Goal: Task Accomplishment & Management: Use online tool/utility

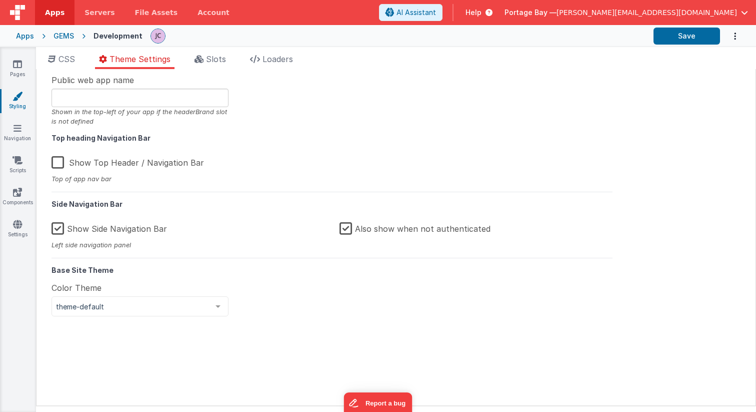
click at [56, 13] on span "Apps" at bounding box center [55, 13] width 20 height 10
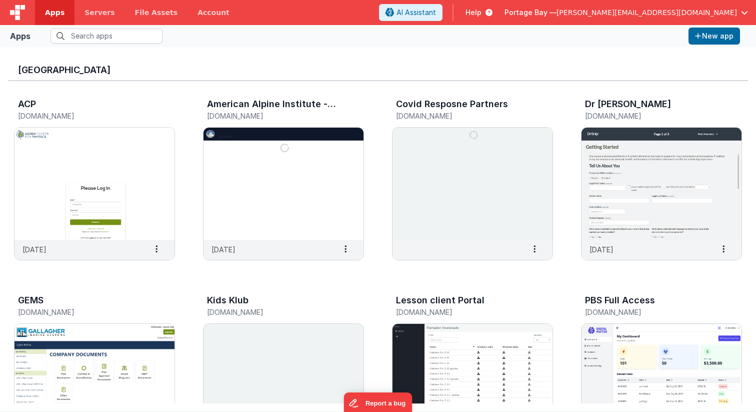
click at [557, 9] on span "Portage Bay —" at bounding box center [531, 13] width 52 height 10
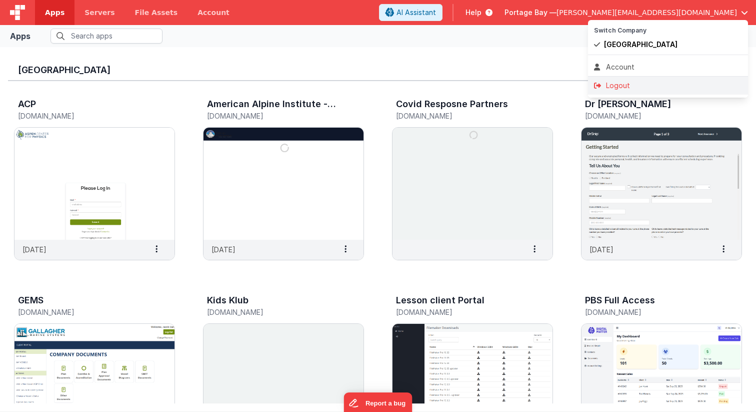
click at [626, 86] on div "Logout" at bounding box center [668, 86] width 148 height 10
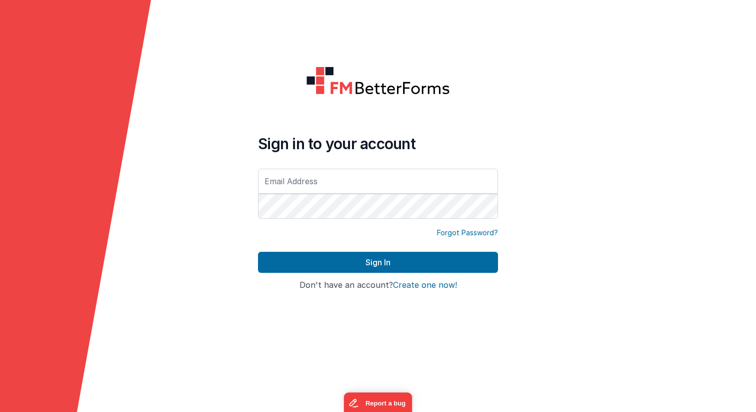
click at [325, 182] on input "text" at bounding box center [378, 181] width 240 height 25
type input "[PERSON_NAME][EMAIL_ADDRESS][DOMAIN_NAME]"
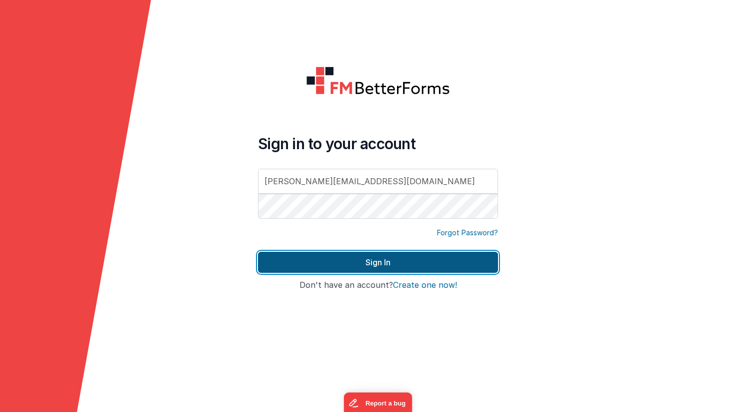
click at [371, 260] on button "Sign In" at bounding box center [378, 262] width 240 height 21
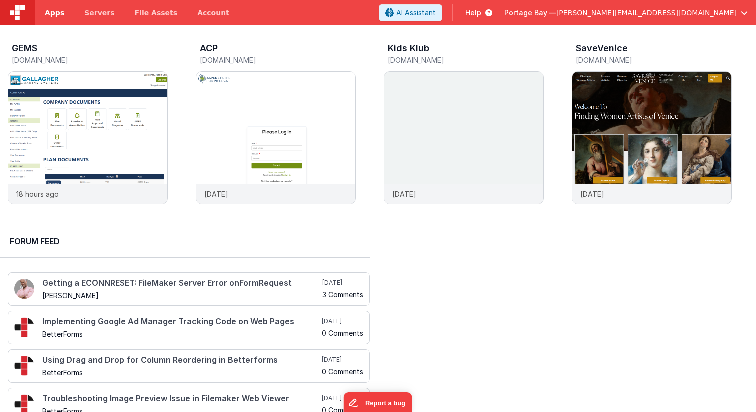
click at [51, 10] on span "Apps" at bounding box center [55, 13] width 20 height 10
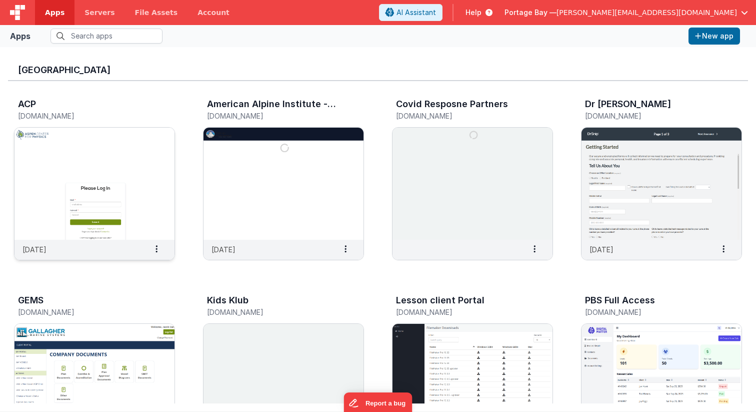
click at [109, 157] on img at bounding box center [95, 184] width 160 height 112
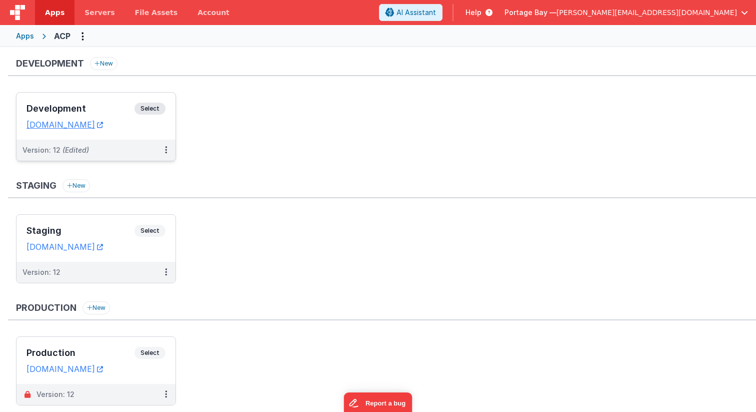
click at [157, 103] on span "Select" at bounding box center [150, 109] width 31 height 12
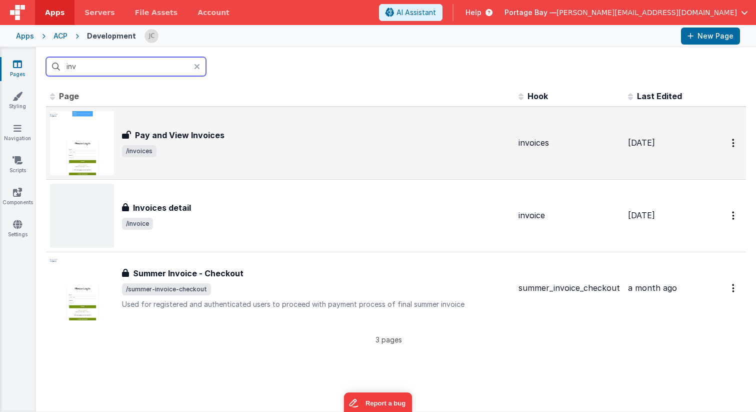
type input "inv"
click at [317, 146] on span "/invoices" at bounding box center [316, 151] width 389 height 12
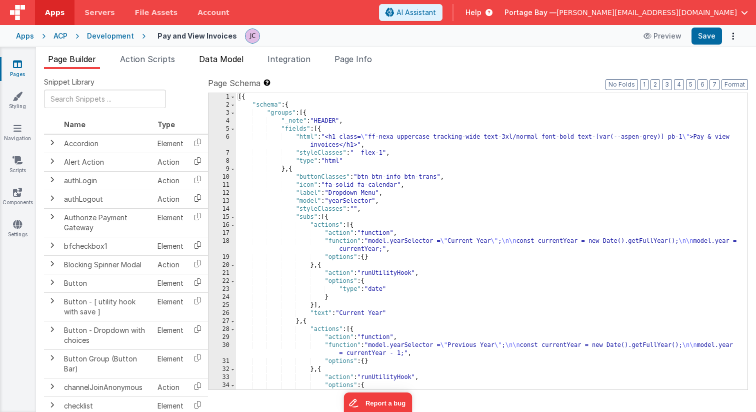
click at [225, 61] on span "Data Model" at bounding box center [221, 59] width 45 height 10
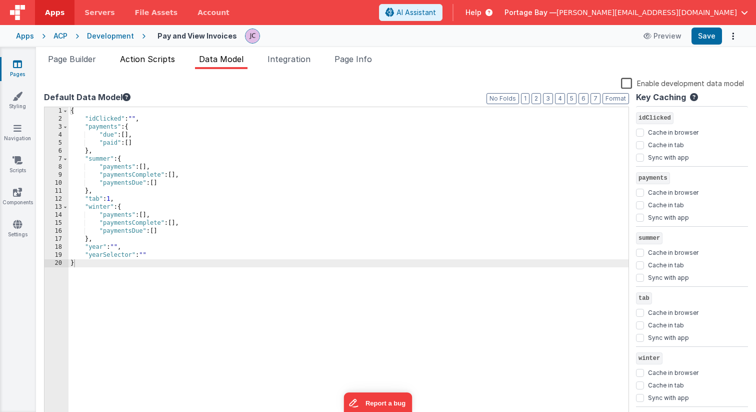
click at [134, 64] on span "Action Scripts" at bounding box center [147, 59] width 55 height 10
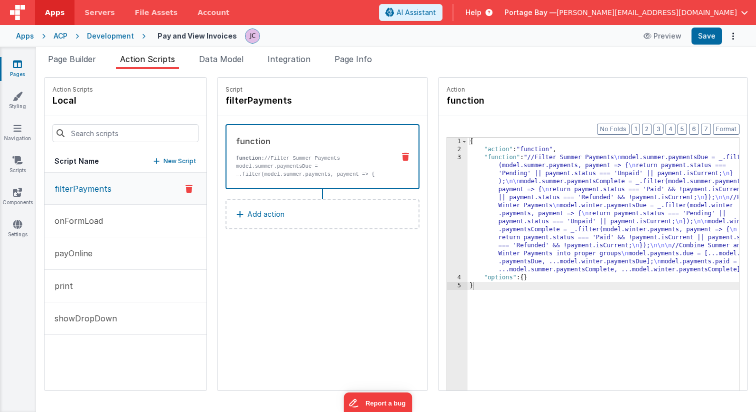
click at [447, 156] on div "3" at bounding box center [457, 214] width 21 height 120
click at [447, 158] on div "3" at bounding box center [457, 214] width 21 height 120
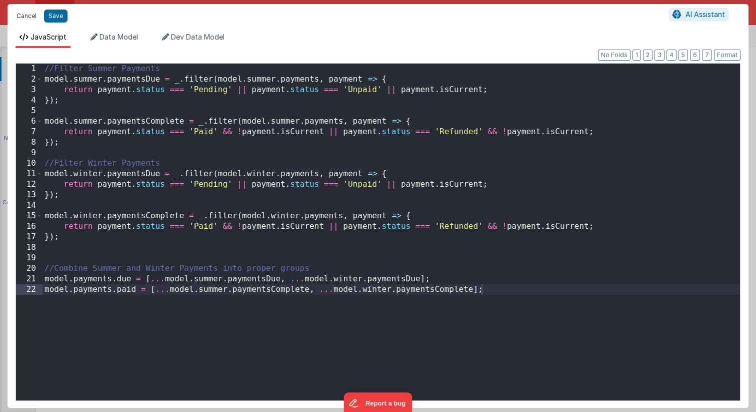
click at [30, 15] on button "Cancel" at bounding box center [27, 16] width 30 height 14
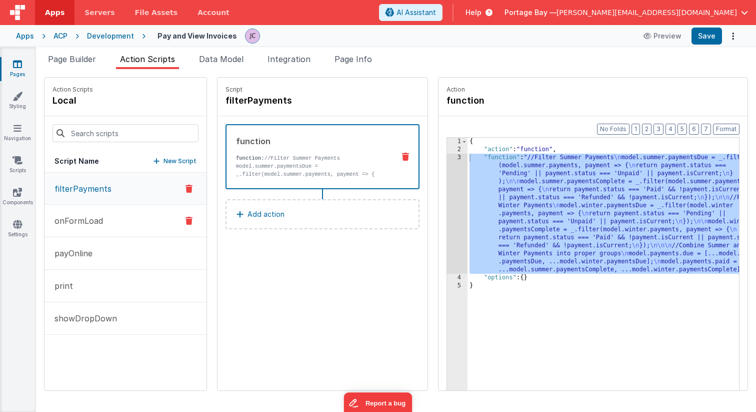
click at [91, 217] on p "onFormLoad" at bounding box center [76, 221] width 55 height 12
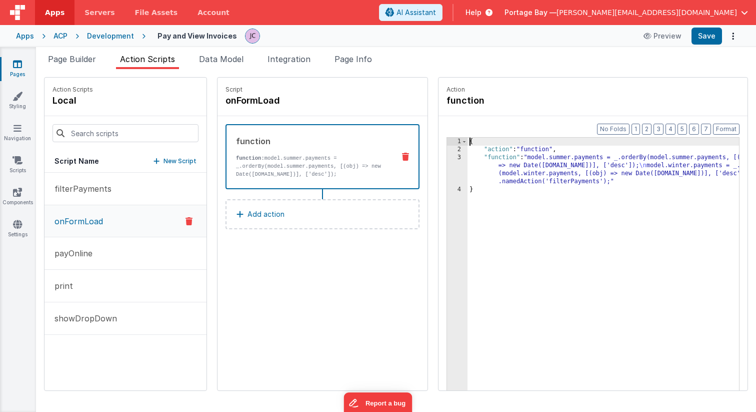
click at [447, 158] on div "3" at bounding box center [457, 170] width 21 height 32
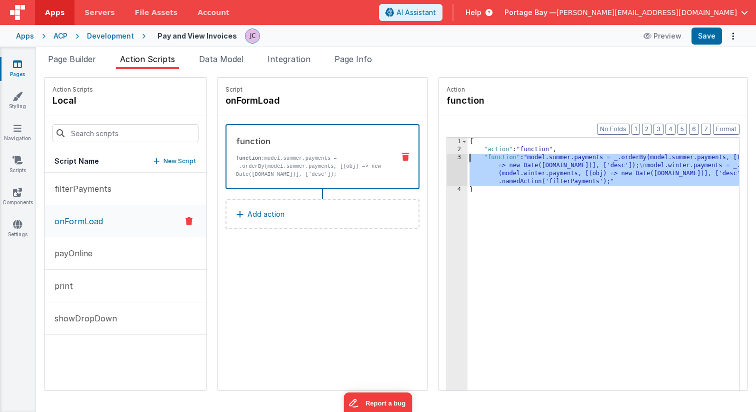
click at [447, 158] on div "3" at bounding box center [457, 170] width 21 height 32
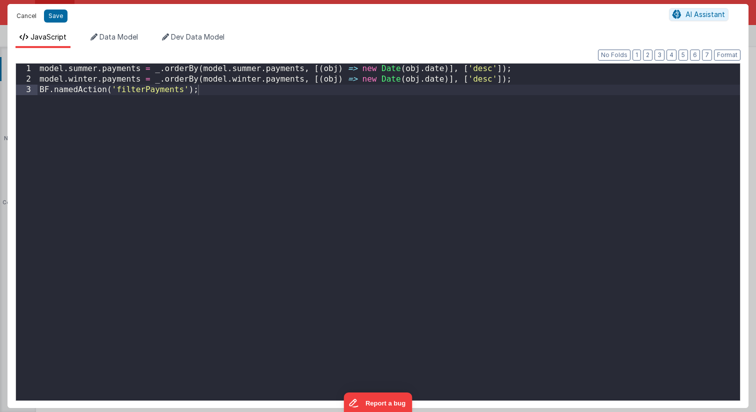
click at [29, 16] on button "Cancel" at bounding box center [27, 16] width 30 height 14
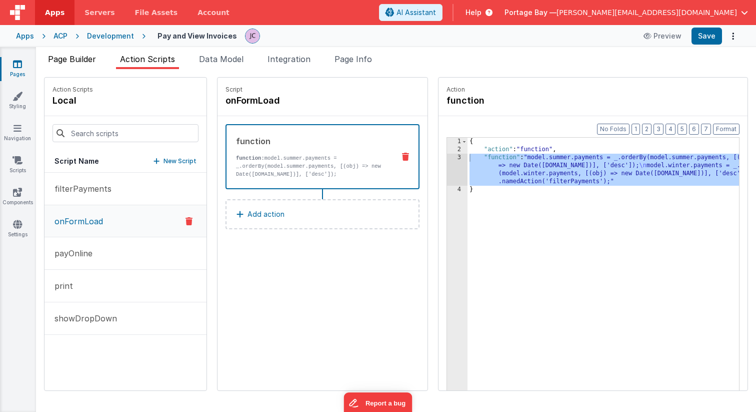
click at [86, 53] on li "Page Builder" at bounding box center [72, 61] width 56 height 16
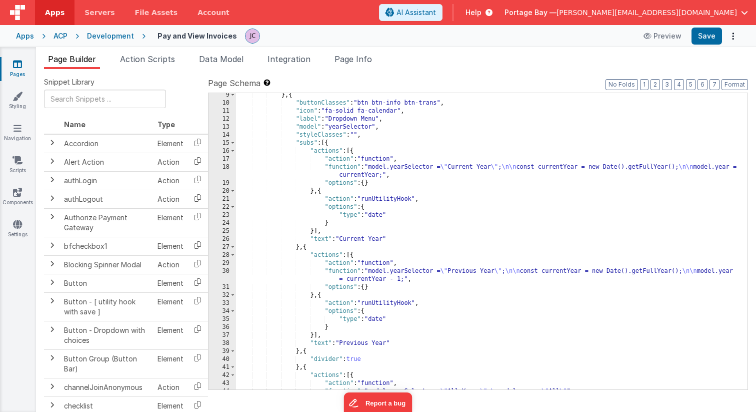
scroll to position [75, 0]
click at [345, 166] on div "} , { "buttonClasses" : "btn btn-info btn-trans" , "icon" : "fa-solid fa-calend…" at bounding box center [492, 247] width 512 height 312
click at [224, 167] on div "18" at bounding box center [223, 171] width 28 height 16
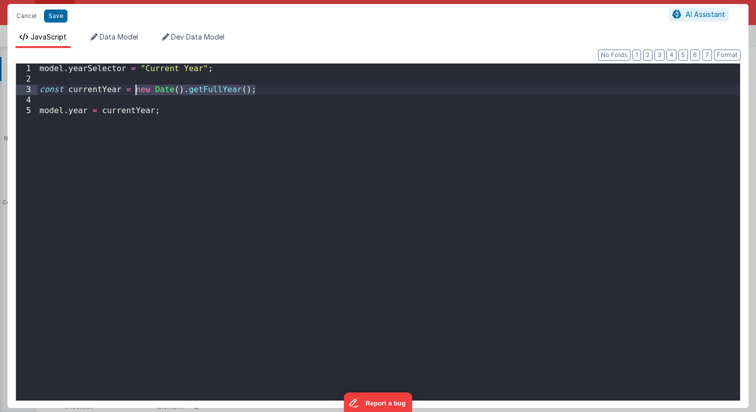
drag, startPoint x: 256, startPoint y: 90, endPoint x: 137, endPoint y: 92, distance: 119.5
click at [137, 92] on div "model . yearSelector = "Current Year" ; const currentYear = new Date ( ) . getF…" at bounding box center [389, 243] width 703 height 358
click at [55, 15] on button "Save" at bounding box center [56, 16] width 24 height 13
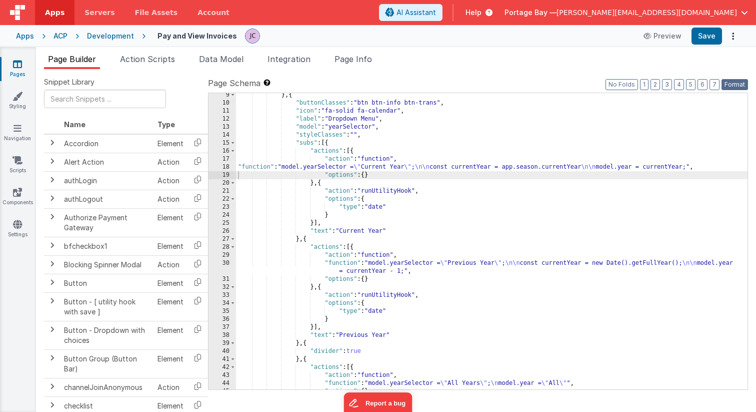
click at [736, 81] on button "Format" at bounding box center [735, 84] width 27 height 11
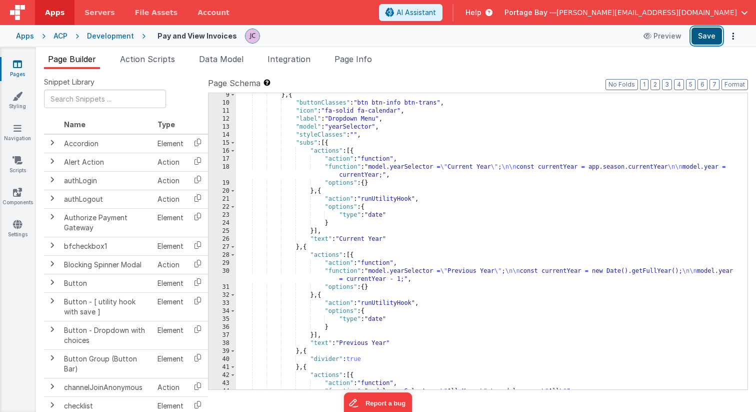
click at [704, 37] on button "Save" at bounding box center [707, 36] width 31 height 17
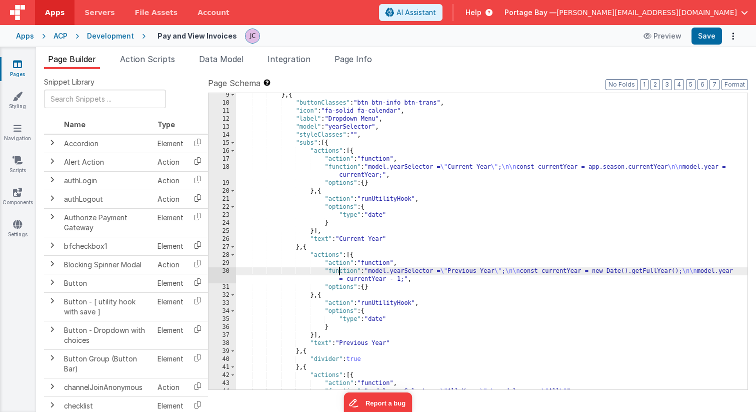
click at [341, 270] on div "} , { "buttonClasses" : "btn btn-info btn-trans" , "icon" : "fa-solid fa-calend…" at bounding box center [492, 247] width 512 height 312
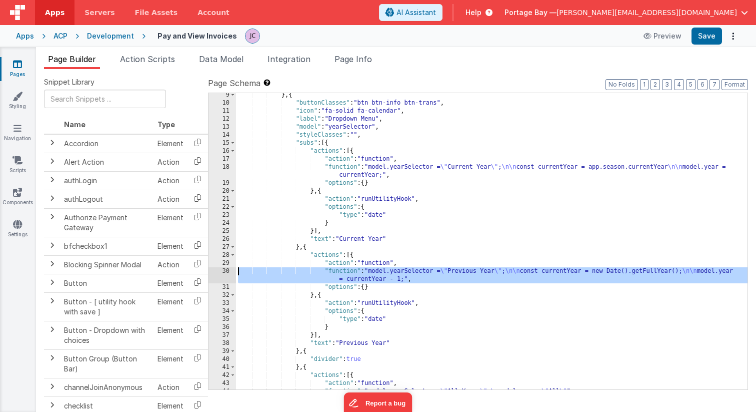
click at [223, 271] on div "30" at bounding box center [223, 275] width 28 height 16
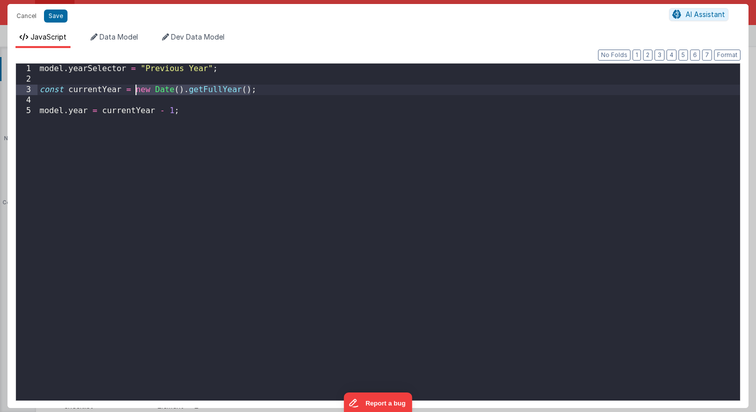
drag, startPoint x: 253, startPoint y: 90, endPoint x: 135, endPoint y: 91, distance: 118.0
click at [135, 91] on div "model . yearSelector = "Previous Year" ; const currentYear = new Date ( ) . get…" at bounding box center [389, 243] width 703 height 358
click at [53, 16] on button "Save" at bounding box center [56, 16] width 24 height 13
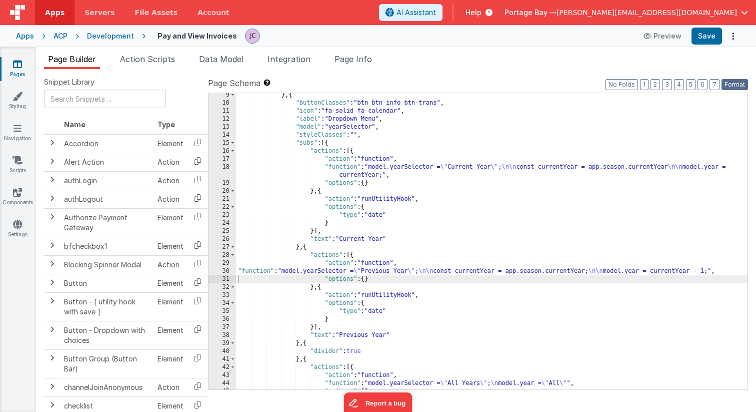
click at [732, 85] on button "Format" at bounding box center [735, 84] width 27 height 11
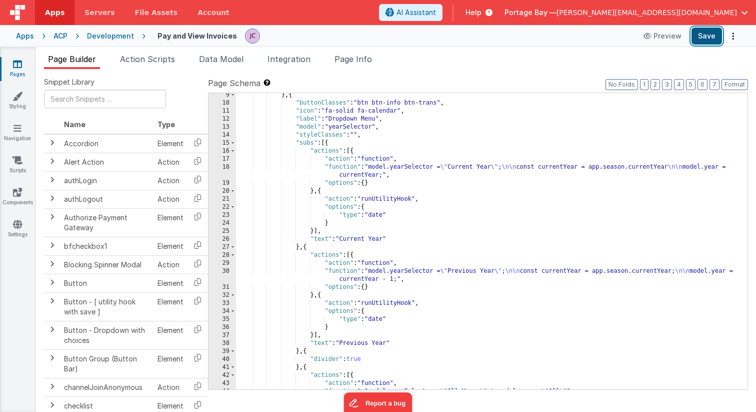
click at [708, 39] on button "Save" at bounding box center [707, 36] width 31 height 17
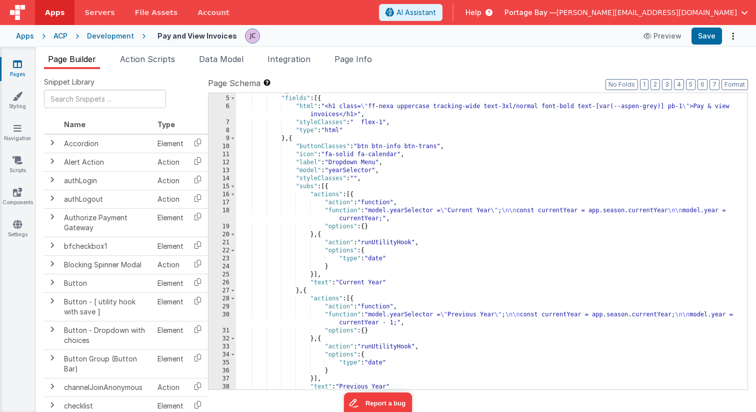
scroll to position [27, 0]
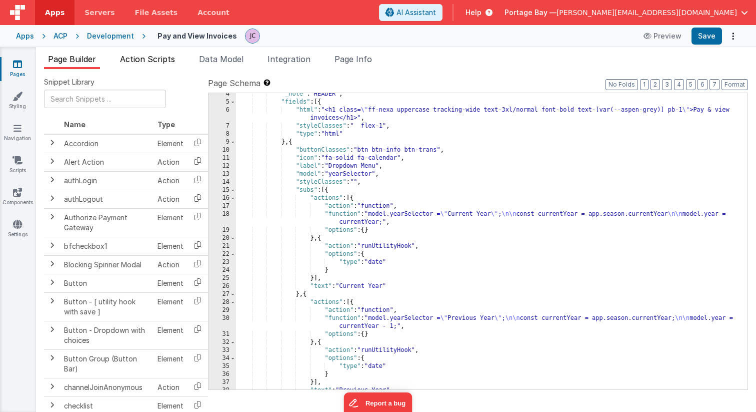
click at [148, 56] on span "Action Scripts" at bounding box center [147, 59] width 55 height 10
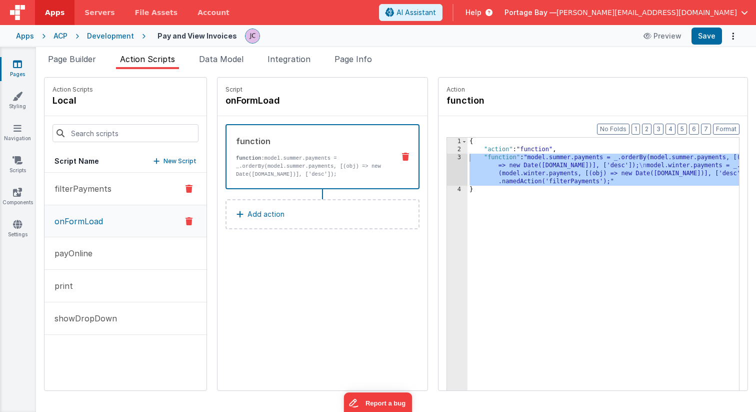
click at [85, 190] on p "filterPayments" at bounding box center [80, 189] width 63 height 12
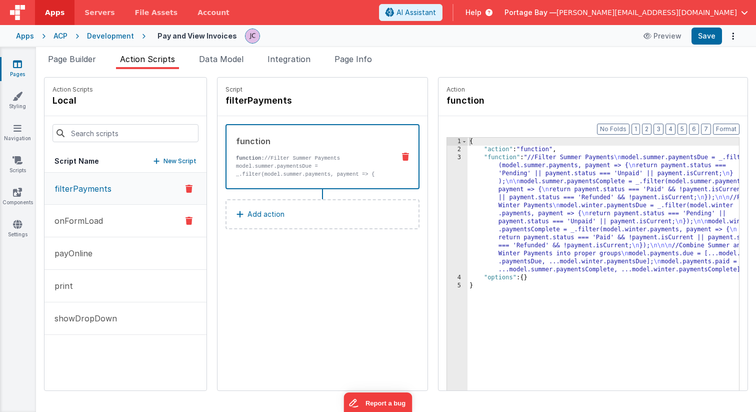
click at [85, 220] on p "onFormLoad" at bounding box center [76, 221] width 55 height 12
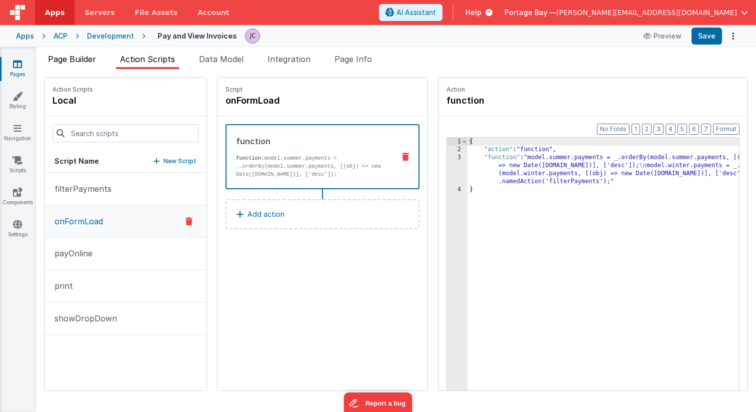
click at [73, 58] on span "Page Builder" at bounding box center [72, 59] width 48 height 10
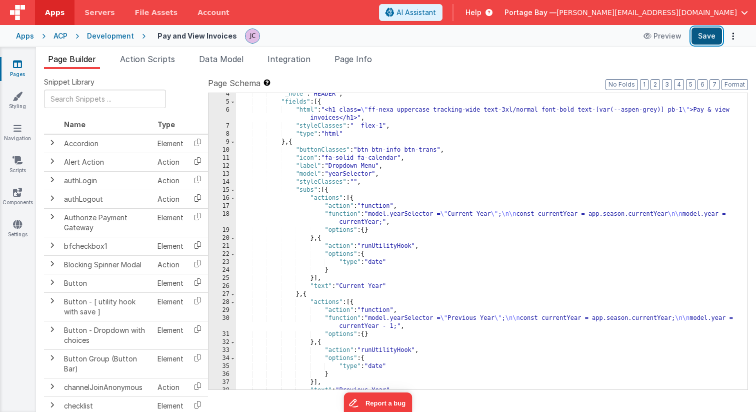
click at [703, 35] on button "Save" at bounding box center [707, 36] width 31 height 17
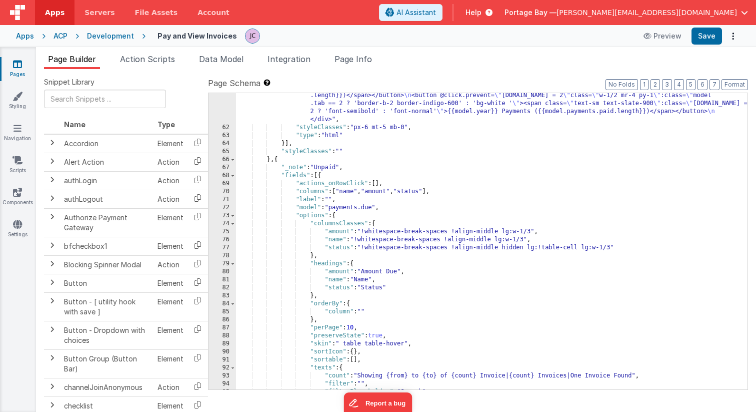
scroll to position [533, 0]
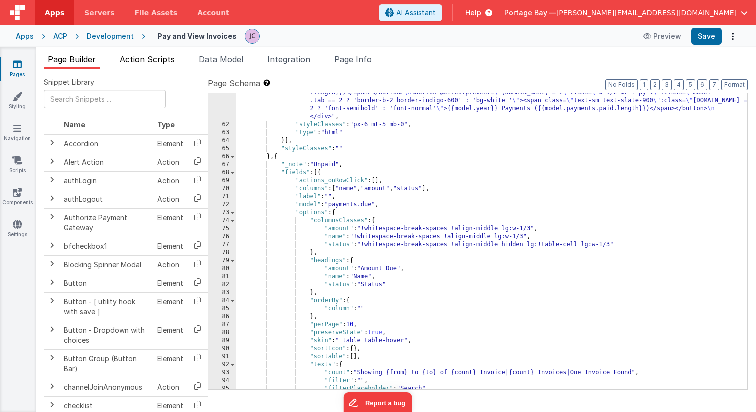
click at [147, 62] on span "Action Scripts" at bounding box center [147, 59] width 55 height 10
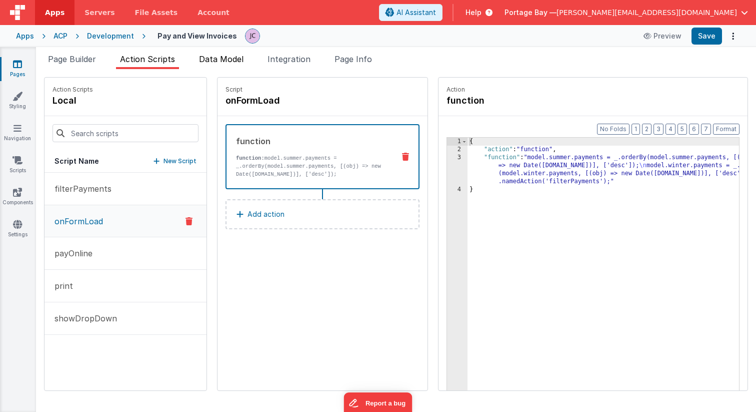
click at [221, 58] on span "Data Model" at bounding box center [221, 59] width 45 height 10
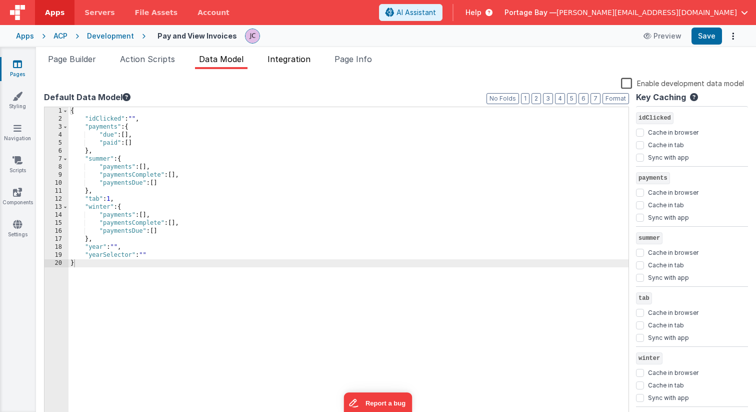
click at [294, 60] on span "Integration" at bounding box center [289, 59] width 43 height 10
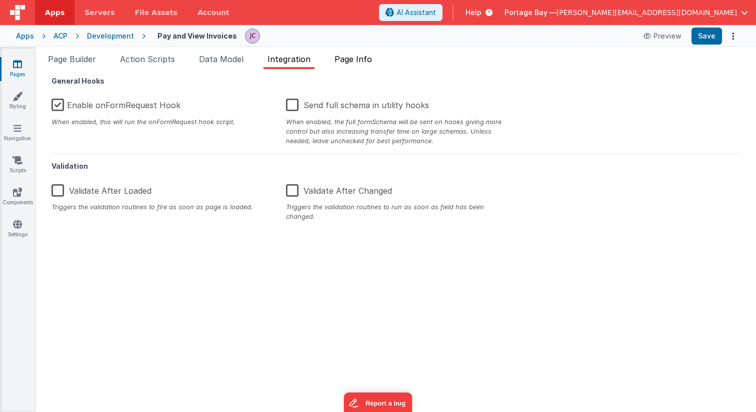
click at [361, 59] on span "Page Info" at bounding box center [354, 59] width 38 height 10
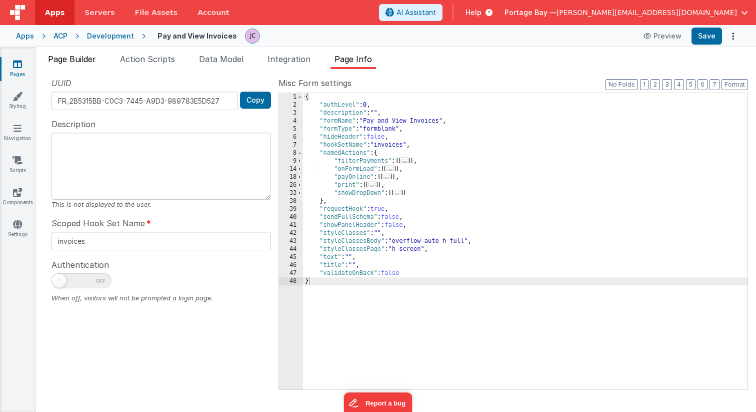
click at [72, 54] on span "Page Builder" at bounding box center [72, 59] width 48 height 10
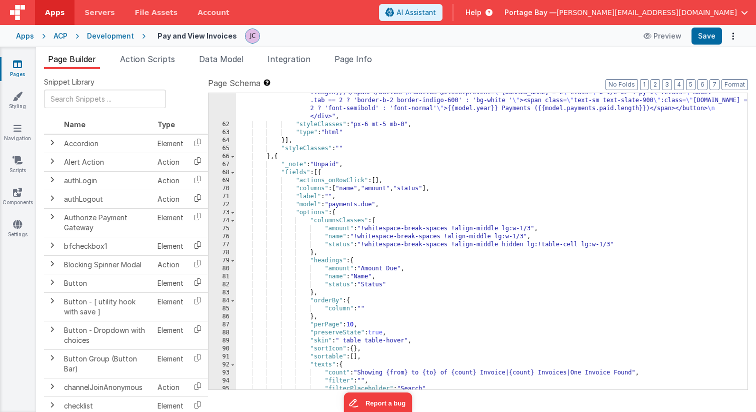
click at [112, 37] on div "Development" at bounding box center [110, 36] width 47 height 10
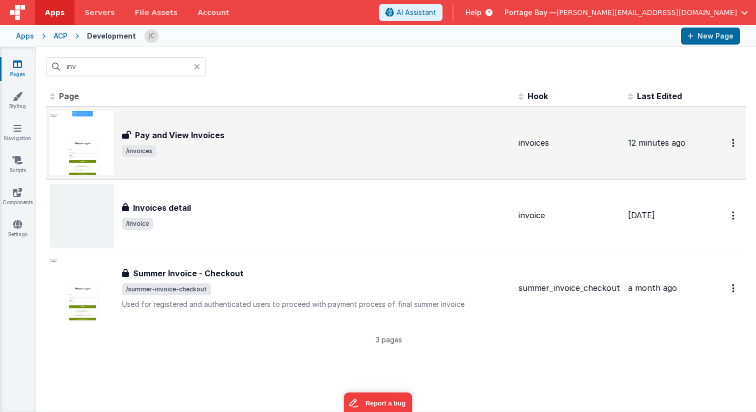
click at [257, 143] on div "Pay and View Invoices Pay and View Invoices /invoices" at bounding box center [316, 143] width 389 height 28
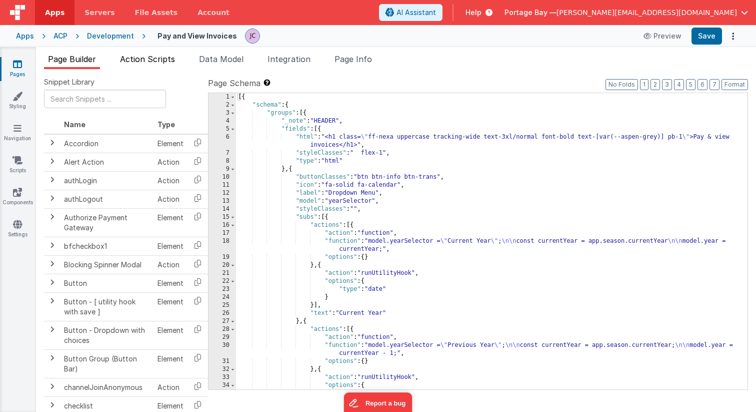
click at [145, 61] on span "Action Scripts" at bounding box center [147, 59] width 55 height 10
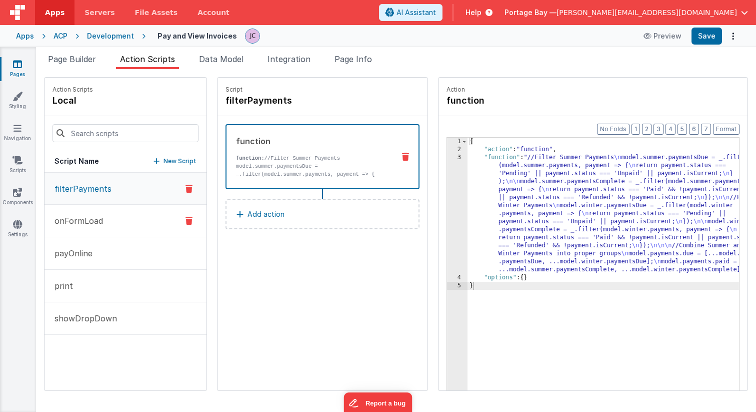
click at [96, 217] on p "onFormLoad" at bounding box center [76, 221] width 55 height 12
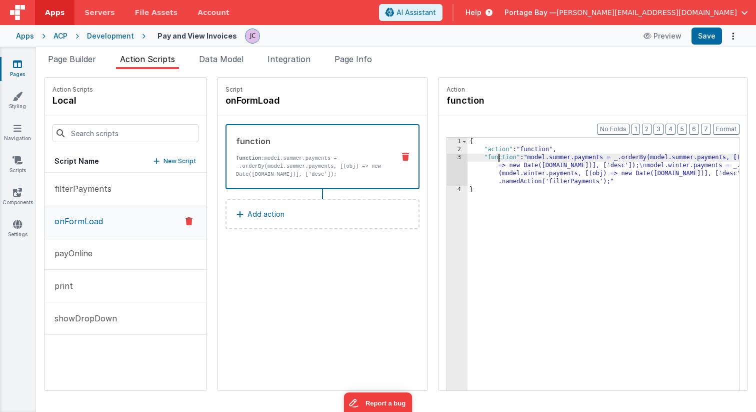
click at [472, 157] on div "{ "action" : "function" , "function" : "model.summer.payments = _.orderBy(model…" at bounding box center [617, 288] width 298 height 300
click at [447, 158] on div "3" at bounding box center [457, 170] width 21 height 32
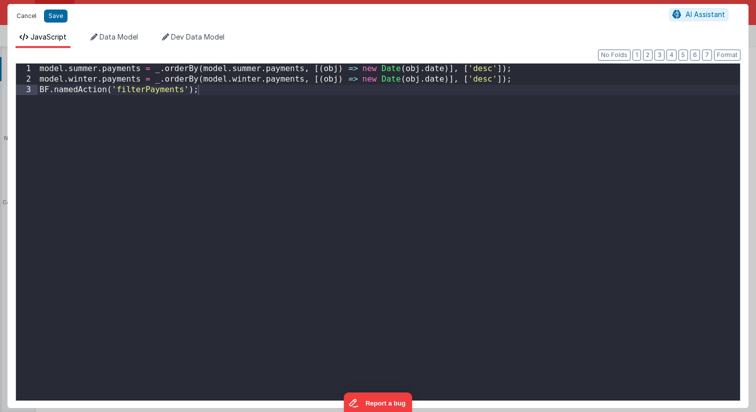
click at [23, 14] on button "Cancel" at bounding box center [27, 16] width 30 height 14
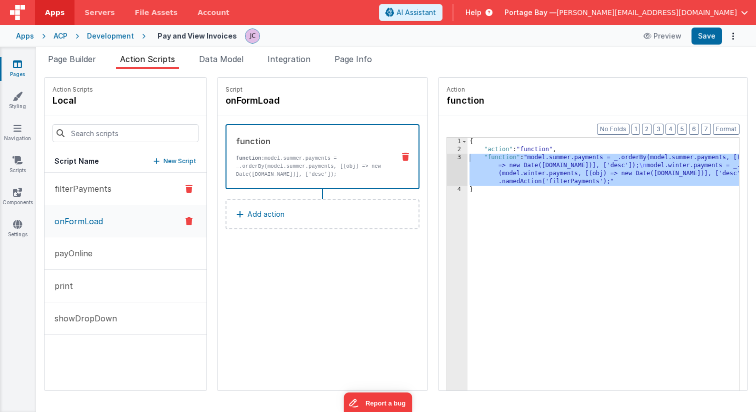
click at [101, 191] on p "filterPayments" at bounding box center [80, 189] width 63 height 12
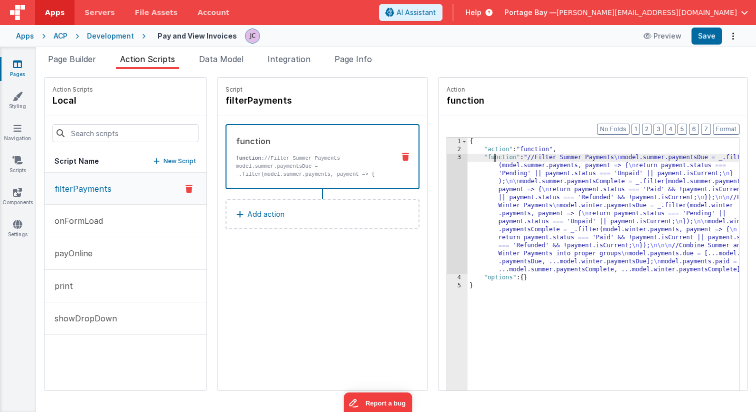
click at [471, 160] on div "{ "action" : "function" , "function" : "//Filter Summer Payments \n model.summe…" at bounding box center [617, 288] width 298 height 300
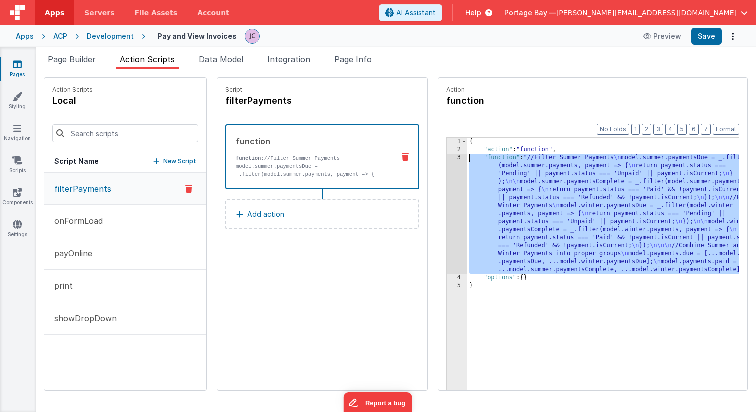
click at [447, 158] on div "3" at bounding box center [457, 214] width 21 height 120
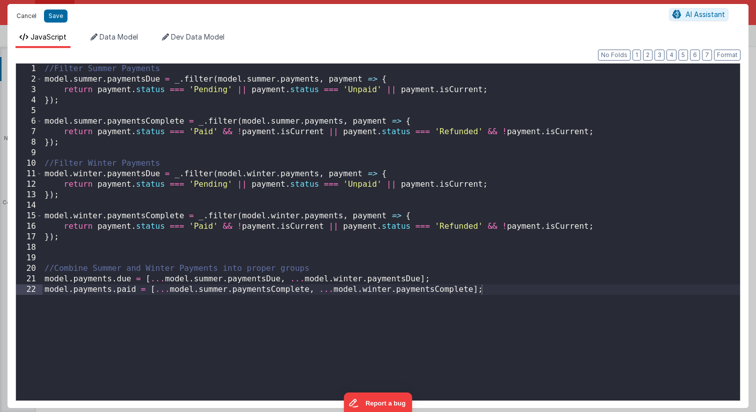
click at [26, 18] on button "Cancel" at bounding box center [27, 16] width 30 height 14
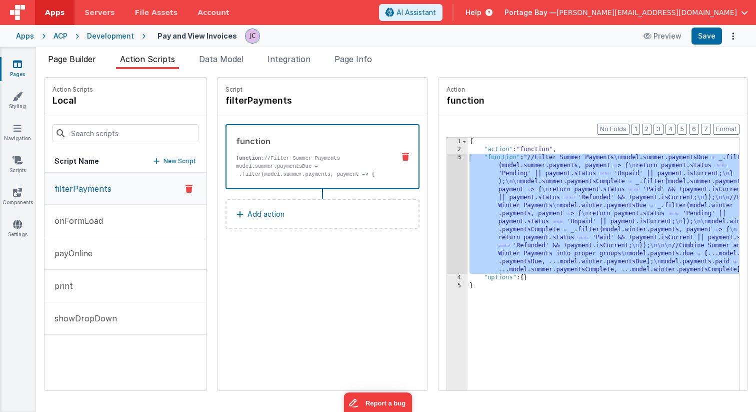
click at [64, 58] on span "Page Builder" at bounding box center [72, 59] width 48 height 10
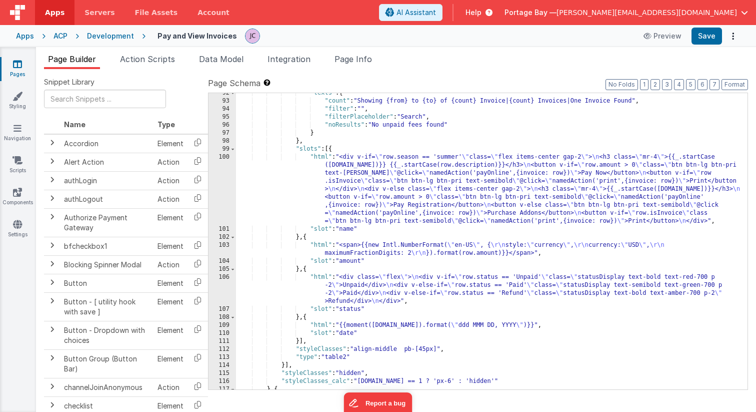
scroll to position [804, 0]
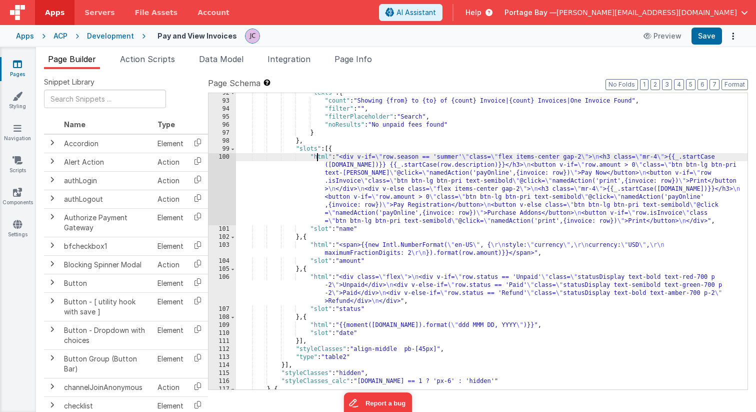
click at [317, 157] on div ""texts" : { "count" : "Showing {from} to {to} of {count} Invoice|{count} Invoic…" at bounding box center [492, 245] width 512 height 312
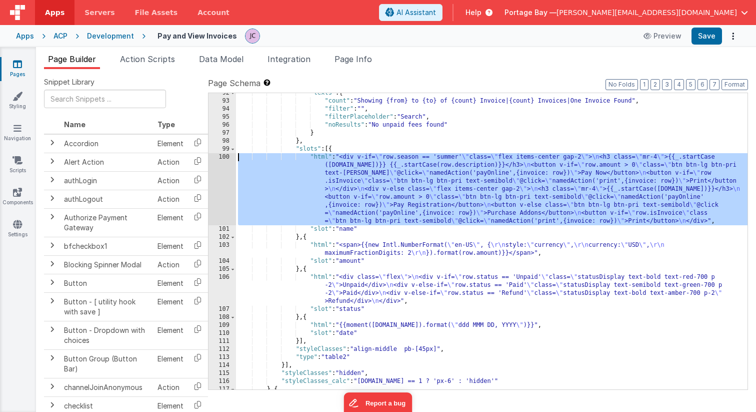
click at [224, 157] on div "100" at bounding box center [223, 189] width 28 height 72
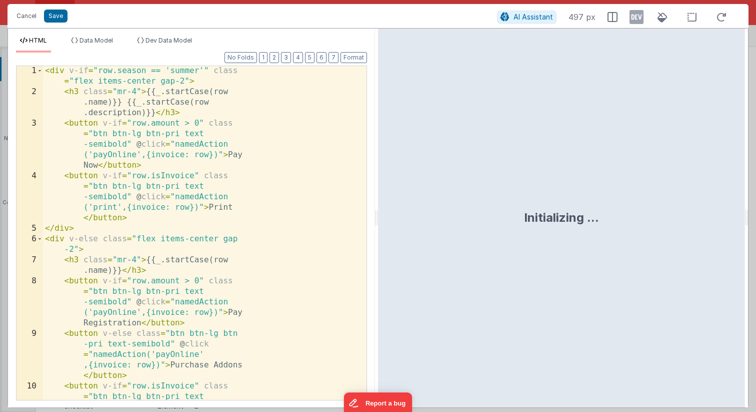
scroll to position [1, 0]
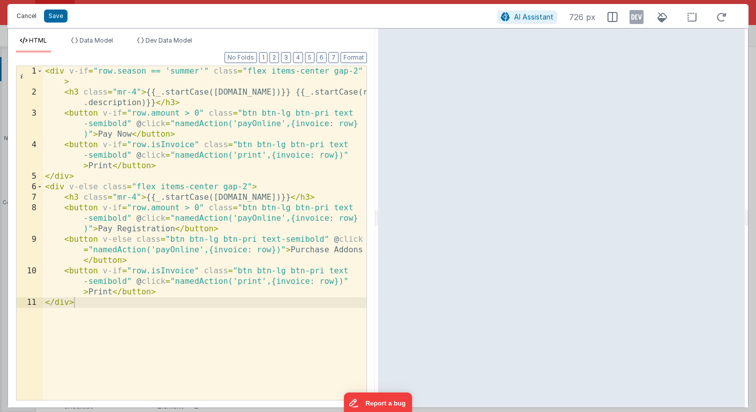
click at [32, 20] on button "Cancel" at bounding box center [27, 16] width 30 height 14
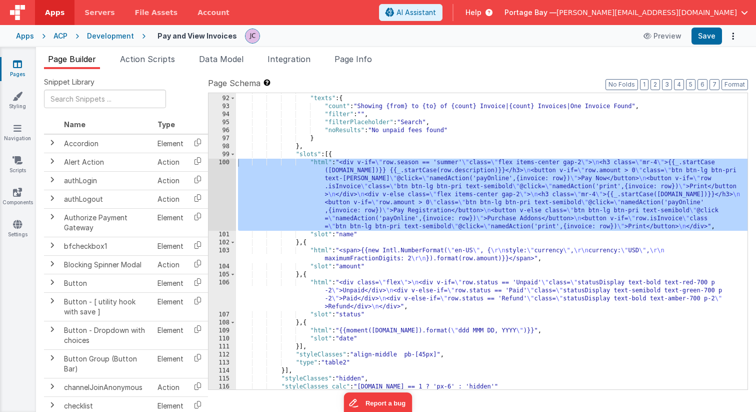
scroll to position [770, 0]
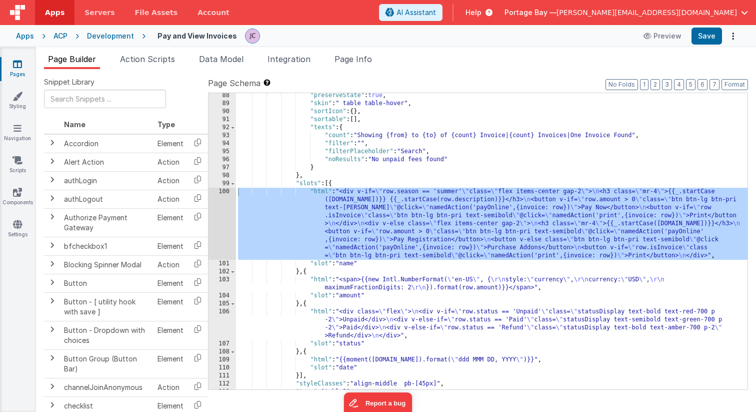
click at [475, 167] on div ""preserveState" : true , "skin" : " table table-hover" , "sortIcon" : { } , "so…" at bounding box center [492, 248] width 512 height 312
